Goal: Transaction & Acquisition: Purchase product/service

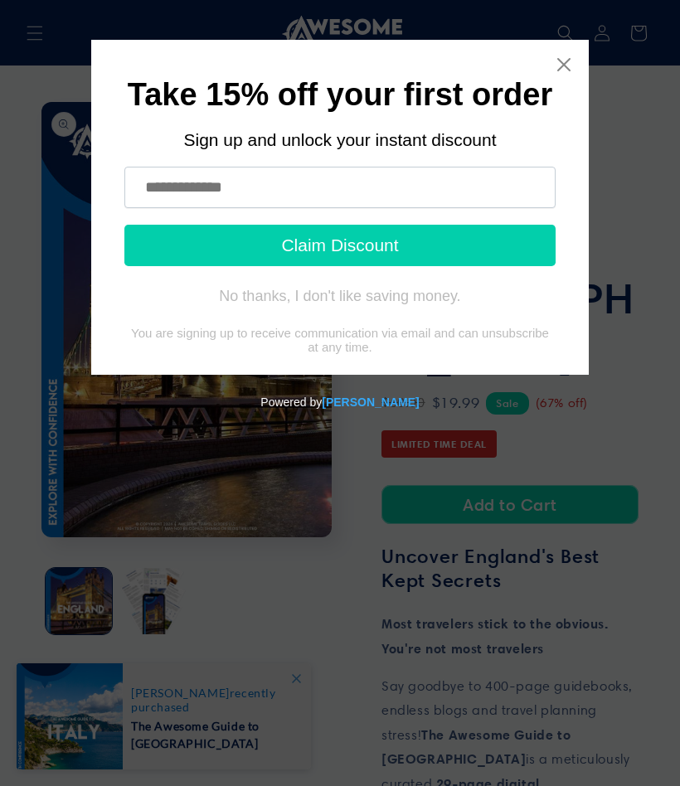
click at [156, 189] on input "text" at bounding box center [339, 187] width 431 height 41
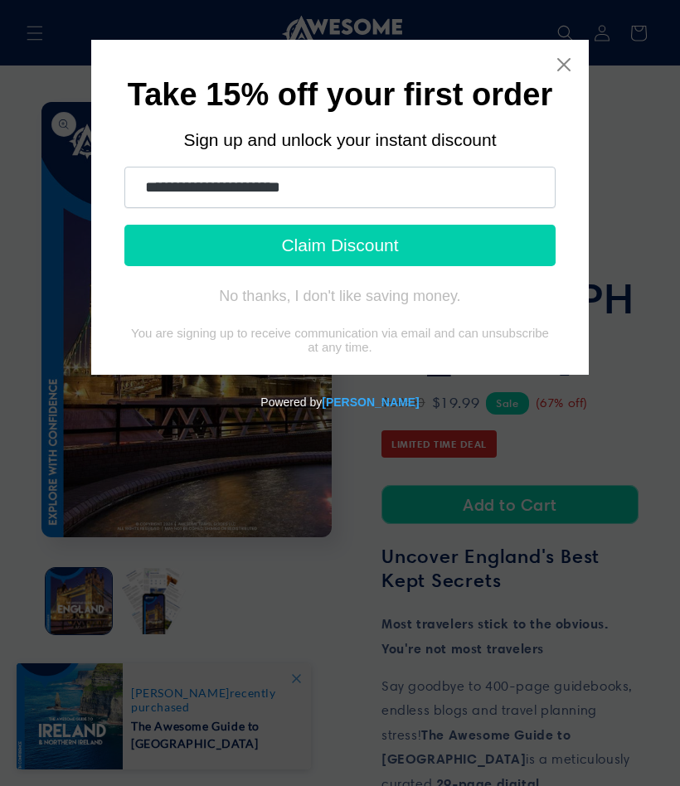
type input "**********"
click at [340, 247] on button "Claim Discount" at bounding box center [339, 245] width 431 height 41
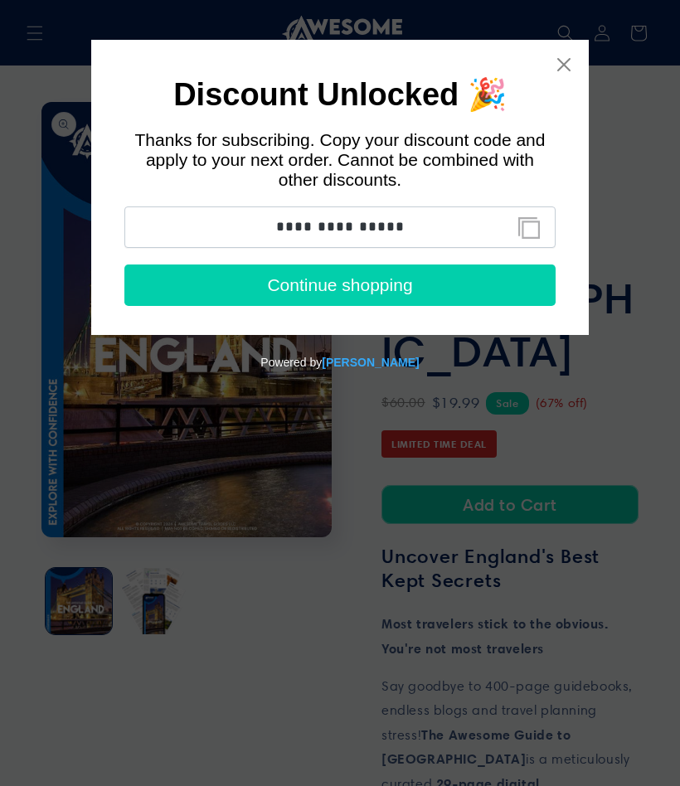
click at [443, 229] on input "**********" at bounding box center [339, 227] width 431 height 41
click at [527, 237] on button "Copy discount code to clipboard" at bounding box center [528, 228] width 37 height 33
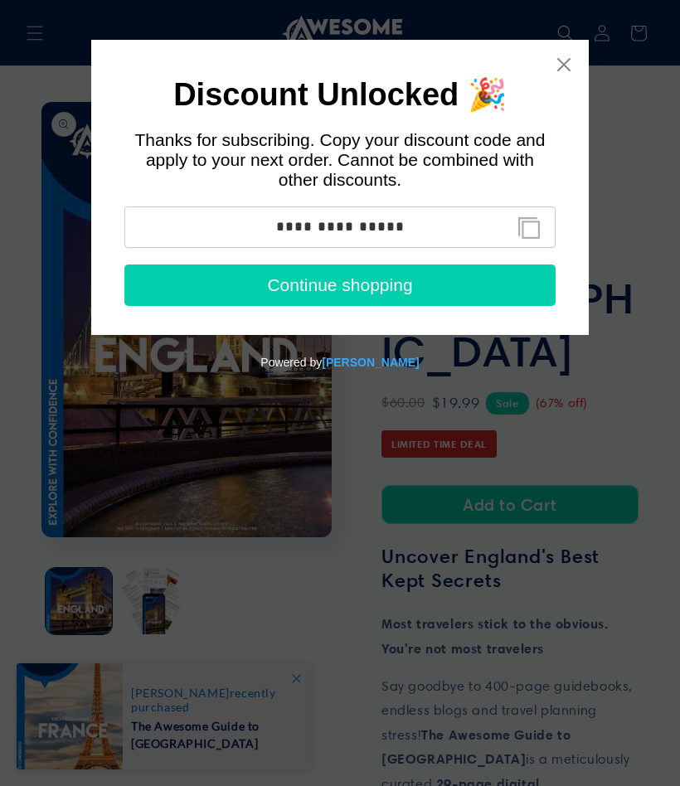
click at [468, 306] on button "Continue shopping" at bounding box center [339, 285] width 431 height 41
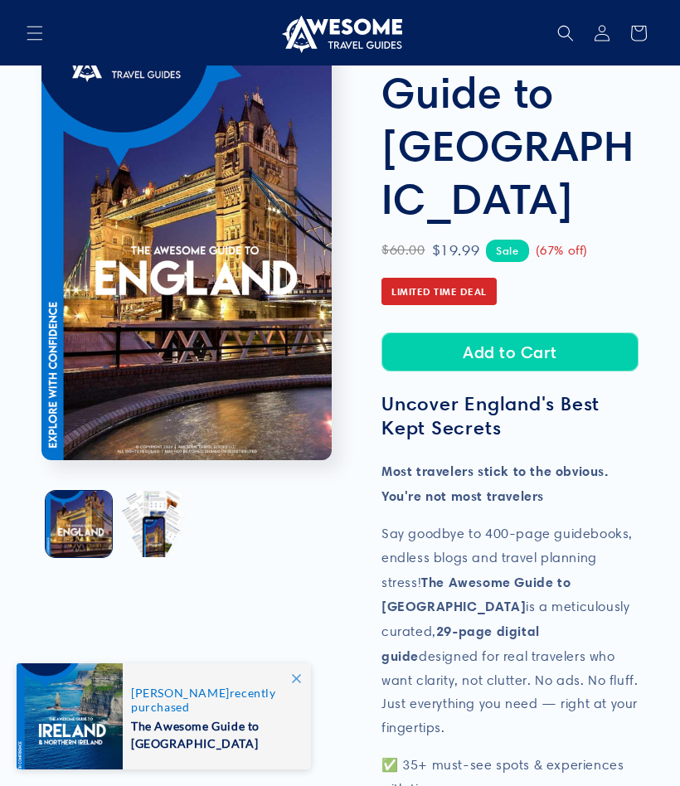
scroll to position [149, 0]
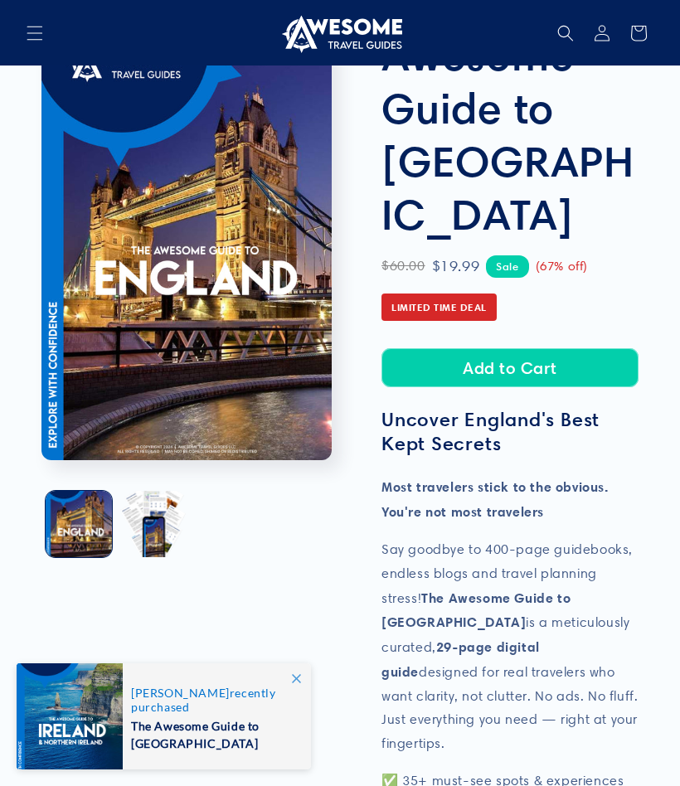
click at [518, 348] on button "Add to Cart" at bounding box center [510, 367] width 257 height 39
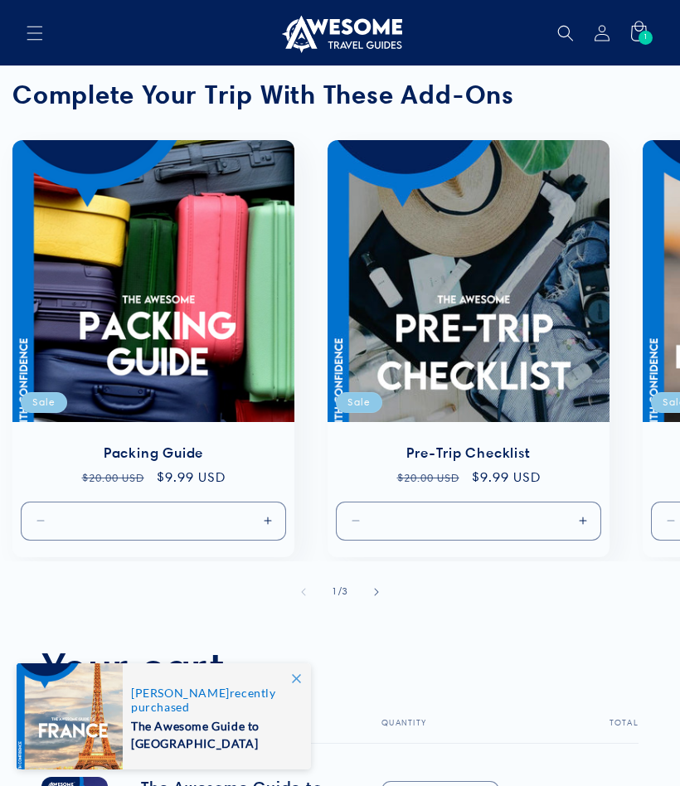
click at [295, 684] on span at bounding box center [296, 679] width 30 height 30
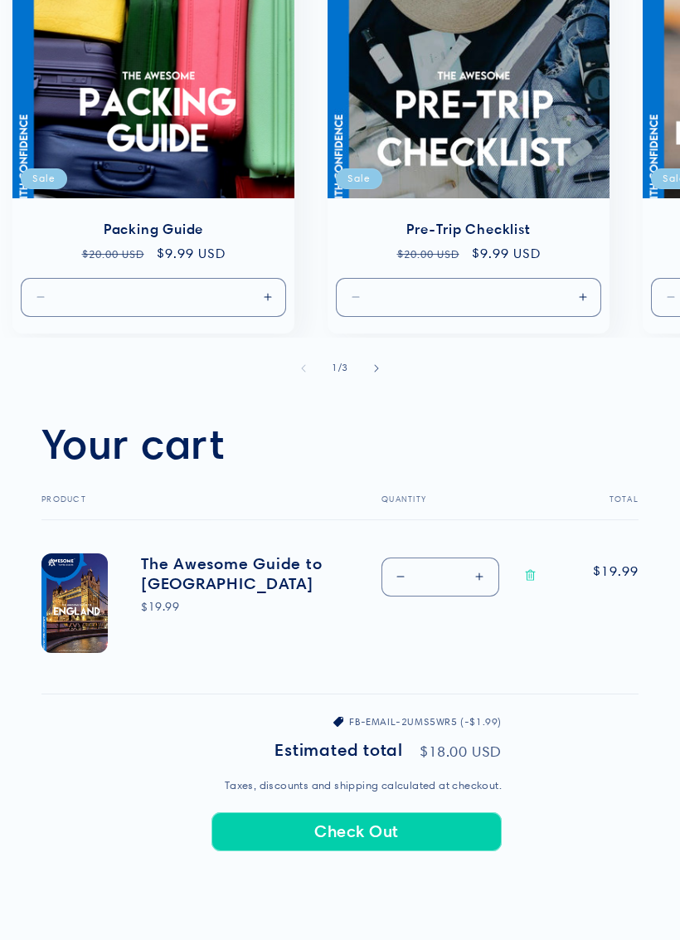
scroll to position [224, 0]
click at [370, 786] on button "Check Out" at bounding box center [357, 831] width 290 height 39
